Goal: Information Seeking & Learning: Learn about a topic

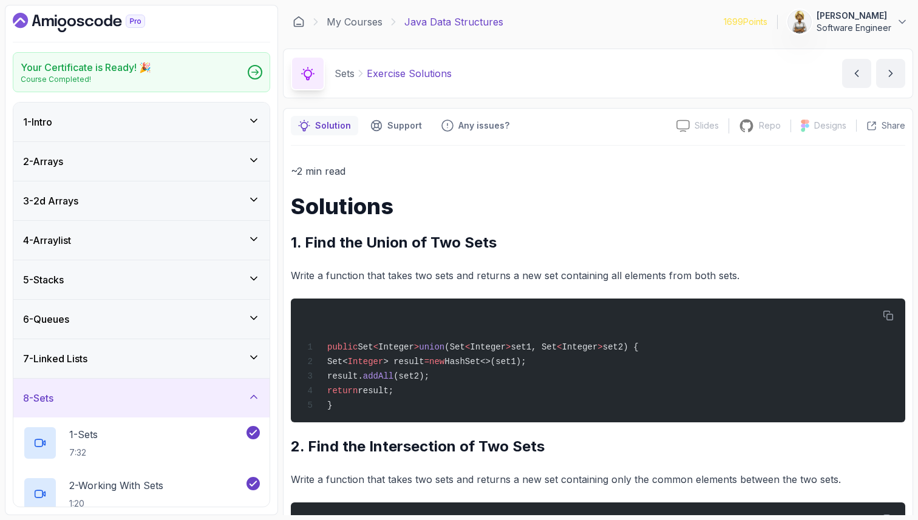
scroll to position [400, 0]
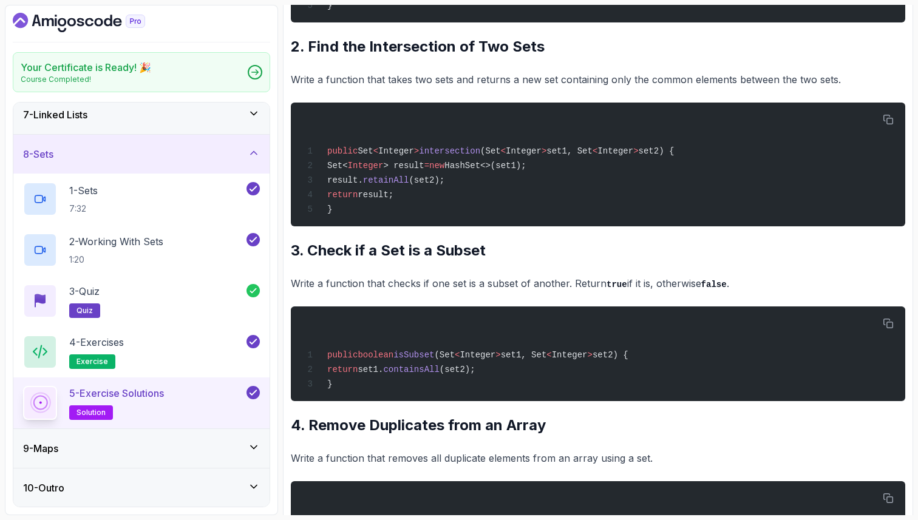
click at [393, 272] on div "~2 min read Solutions 1. Find the Union of Two Sets Write a function that takes…" at bounding box center [598, 300] width 614 height 1075
click at [320, 259] on h2 "3. Check if a Set is a Subset" at bounding box center [598, 250] width 614 height 19
click at [436, 257] on h2 "3. Check if a Set is a Subset" at bounding box center [598, 250] width 614 height 19
drag, startPoint x: 492, startPoint y: 260, endPoint x: 377, endPoint y: 260, distance: 114.1
click at [379, 260] on h2 "3. Check if a Set is a Subset" at bounding box center [598, 250] width 614 height 19
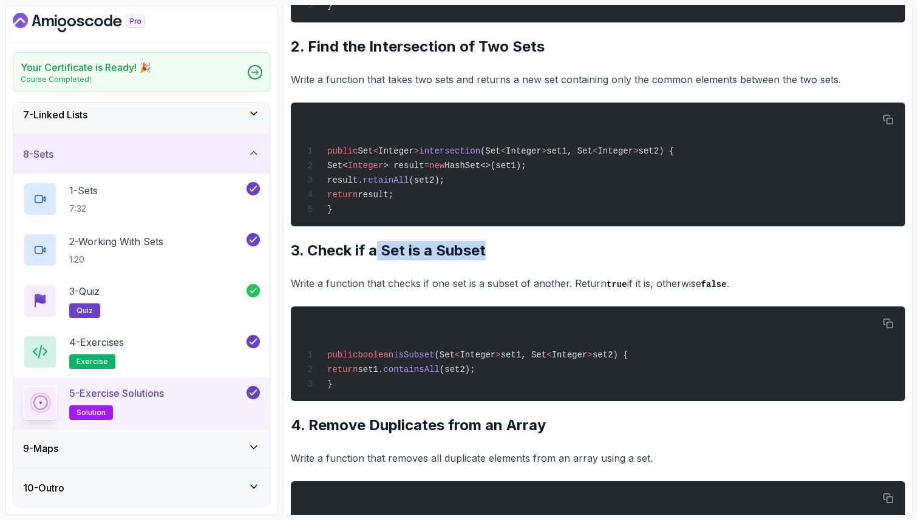
copy h2 "Set is a Subset"
click at [529, 413] on div "~2 min read Solutions 1. Find the Union of Two Sets Write a function that takes…" at bounding box center [598, 300] width 614 height 1075
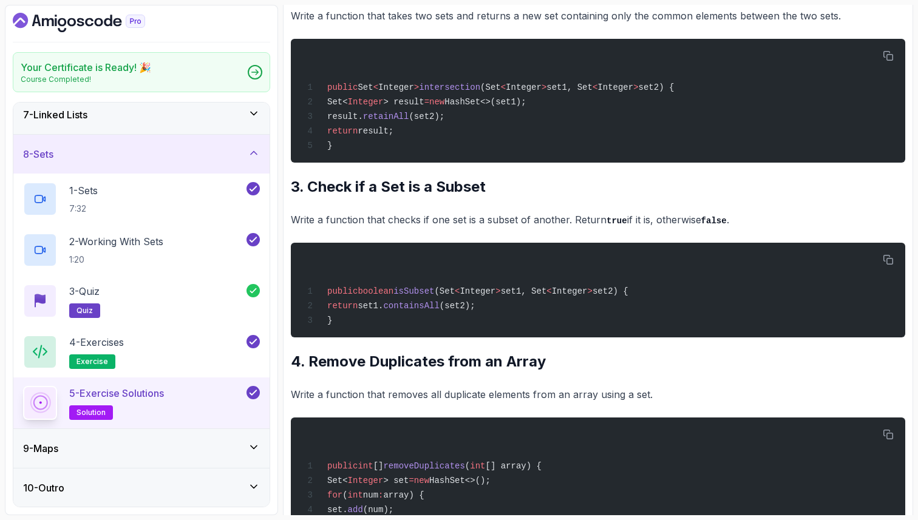
scroll to position [473, 0]
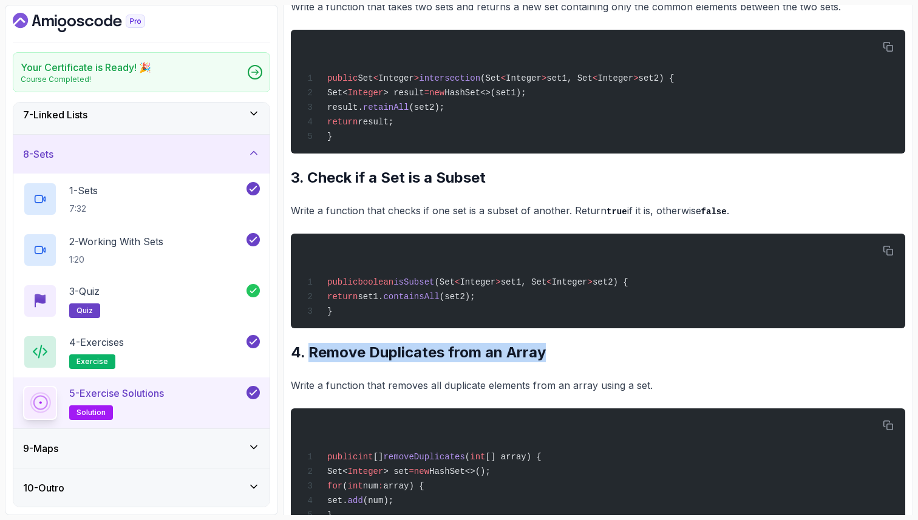
drag, startPoint x: 555, startPoint y: 360, endPoint x: 307, endPoint y: 362, distance: 247.6
click at [308, 362] on h2 "4. Remove Duplicates from an Array" at bounding box center [598, 352] width 614 height 19
copy h2 "Remove Duplicates from an Array"
